Goal: Task Accomplishment & Management: Use online tool/utility

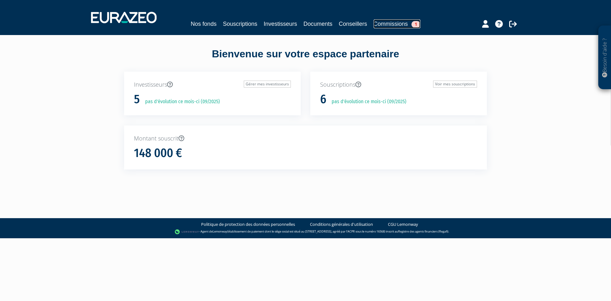
click at [405, 22] on link "Commissions 1" at bounding box center [396, 23] width 47 height 9
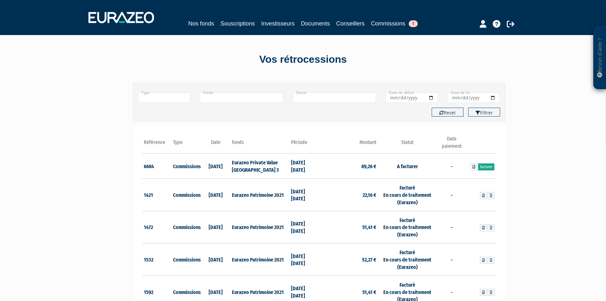
click at [491, 166] on link "Facturer" at bounding box center [486, 166] width 16 height 7
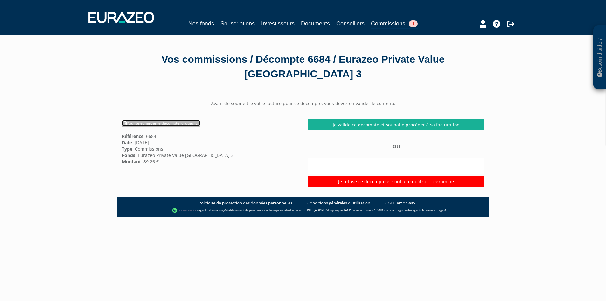
click at [174, 121] on link "Pour télécharger le décompte, cliquez ici" at bounding box center [161, 123] width 79 height 7
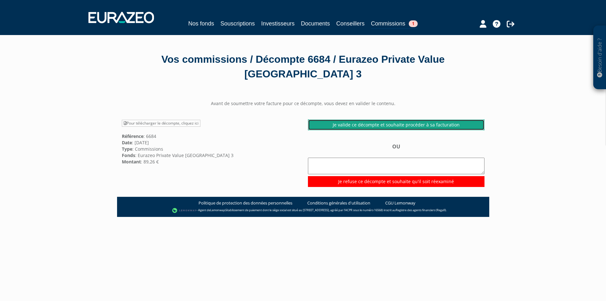
click at [420, 127] on link "Je valide ce décompte et souhaite procéder à sa facturation" at bounding box center [396, 124] width 176 height 11
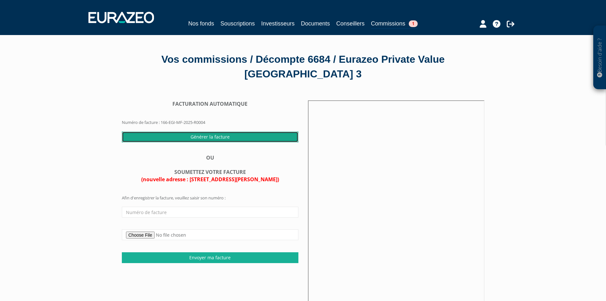
click at [226, 138] on input "Générer la facture" at bounding box center [210, 136] width 176 height 11
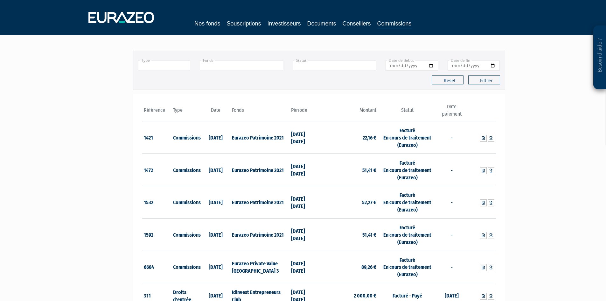
scroll to position [64, 0]
